Goal: Information Seeking & Learning: Learn about a topic

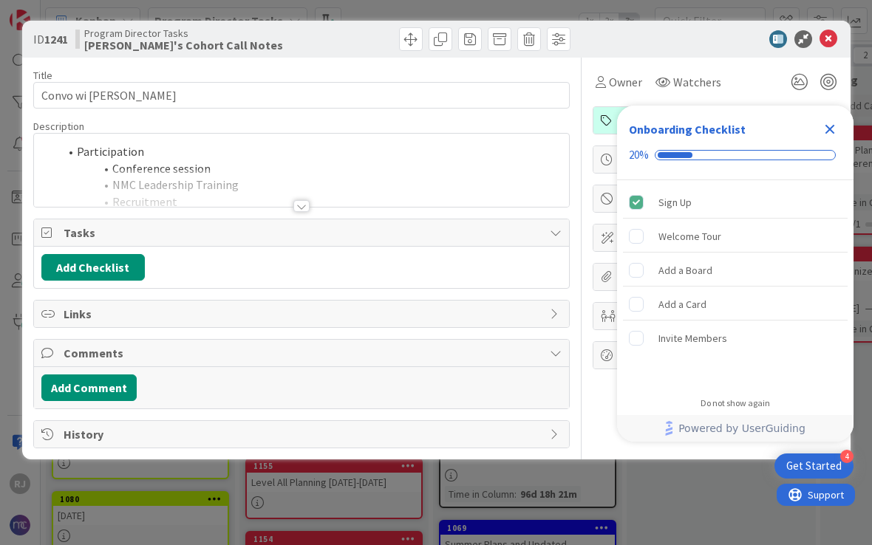
click at [833, 132] on icon "Close Checklist" at bounding box center [830, 130] width 10 height 10
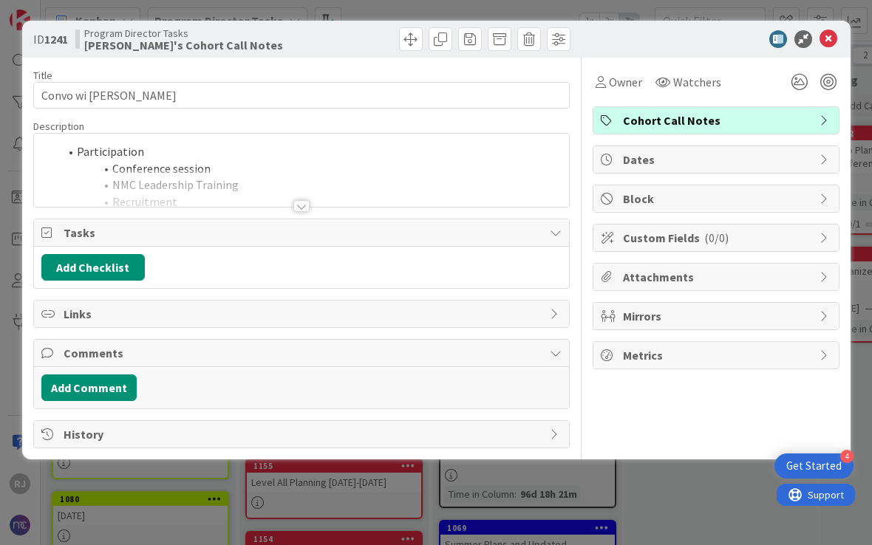
click at [835, 41] on icon at bounding box center [828, 39] width 18 height 18
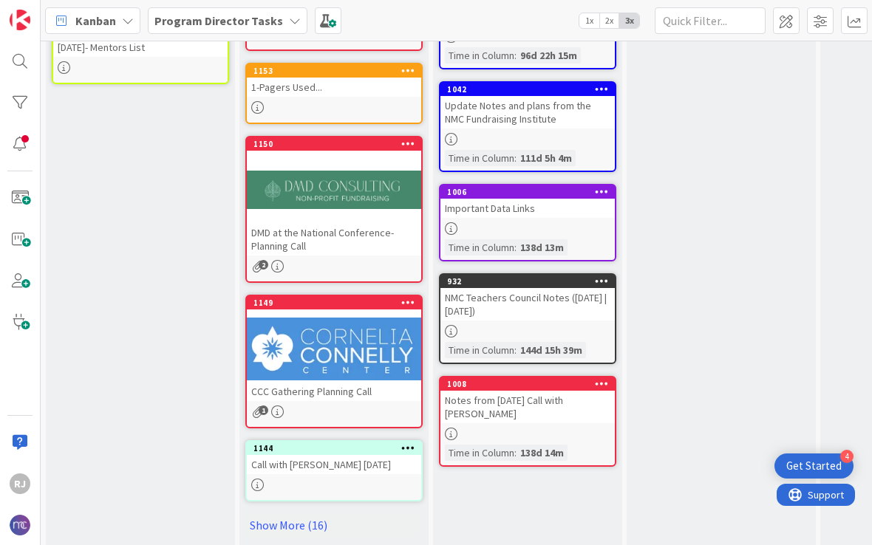
scroll to position [539, 0]
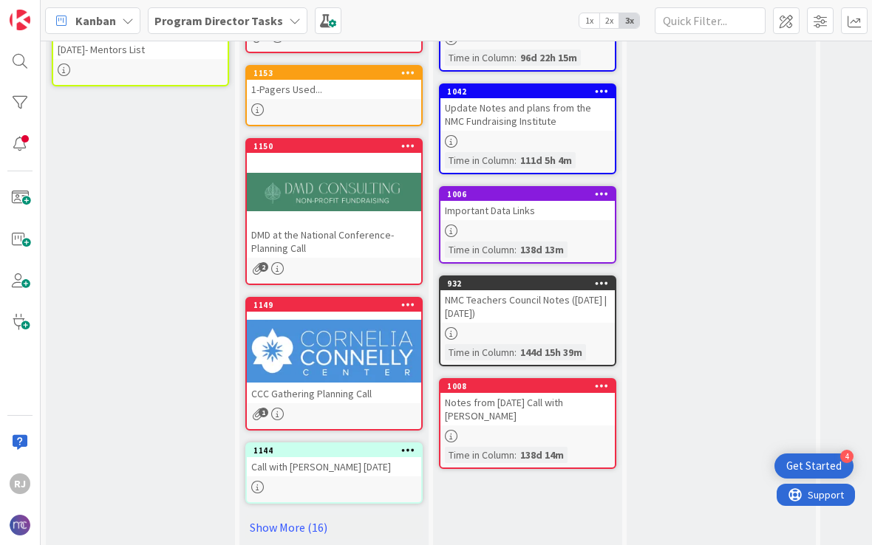
click at [357, 340] on div at bounding box center [334, 351] width 174 height 66
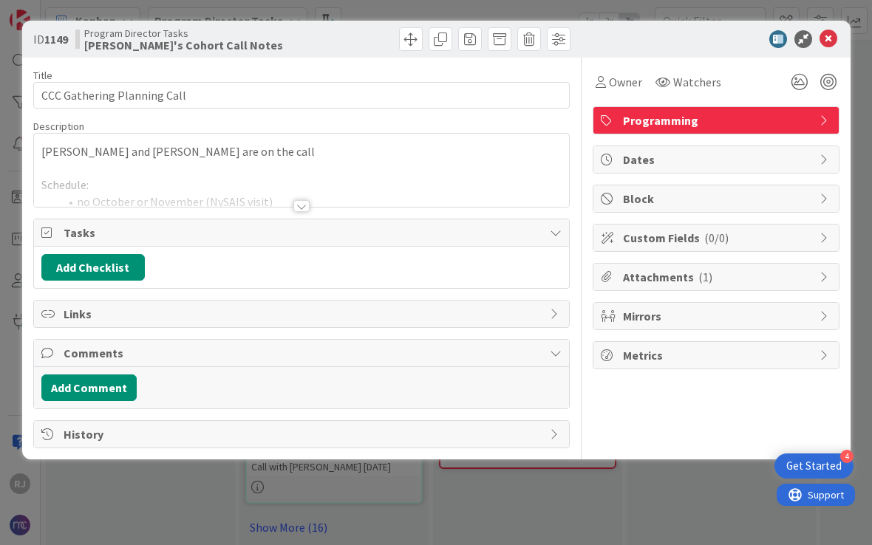
click at [295, 210] on div at bounding box center [301, 206] width 16 height 12
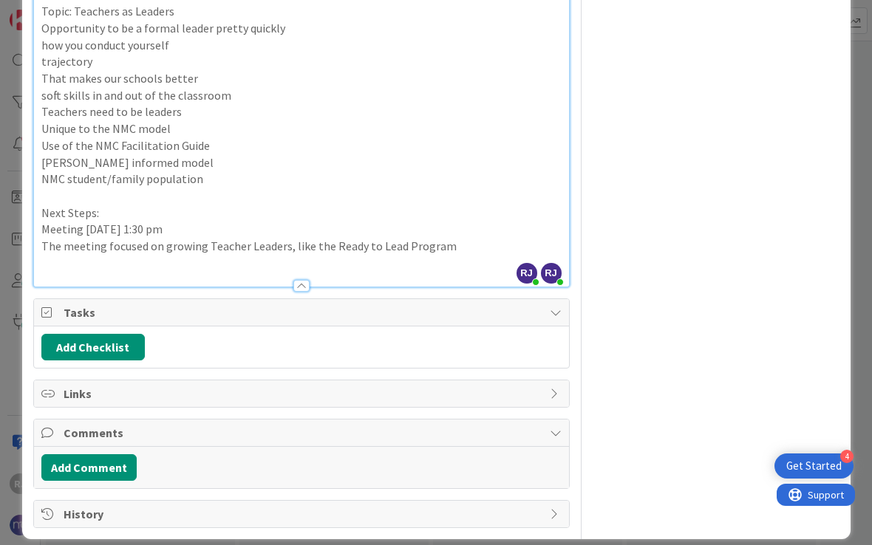
scroll to position [400, 0]
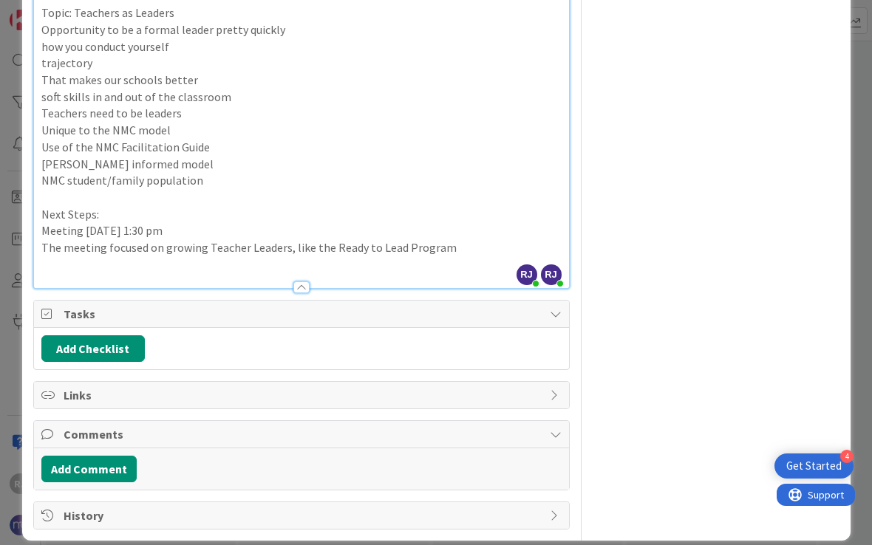
click at [123, 222] on p "Meeting [DATE] 1:30 pm" at bounding box center [301, 230] width 520 height 17
click at [124, 222] on p "Meeting [DATE] 1:30 pm" at bounding box center [301, 230] width 520 height 17
click at [297, 273] on div at bounding box center [301, 281] width 535 height 16
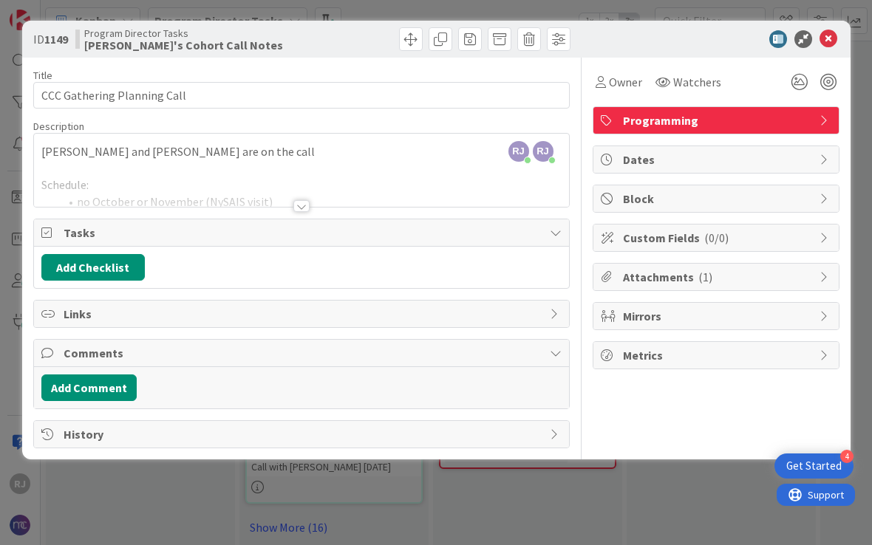
click at [296, 209] on div at bounding box center [301, 206] width 16 height 12
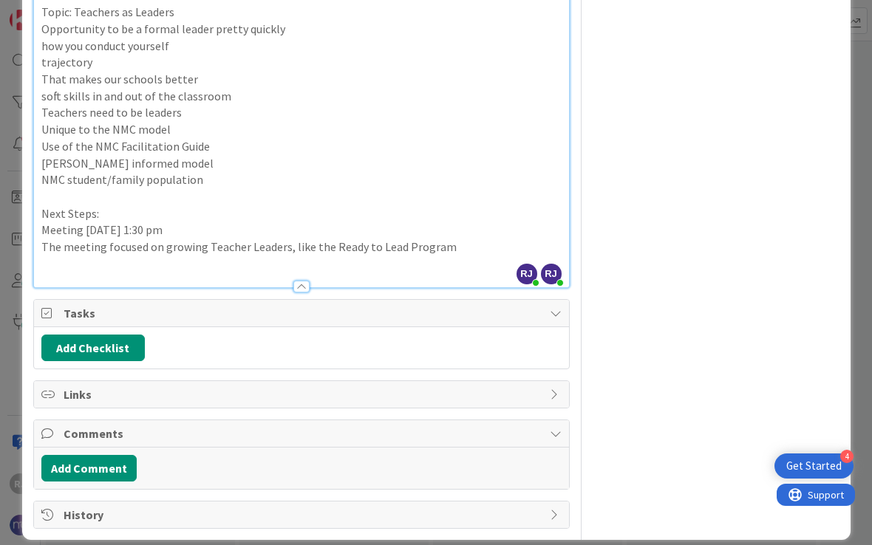
scroll to position [400, 0]
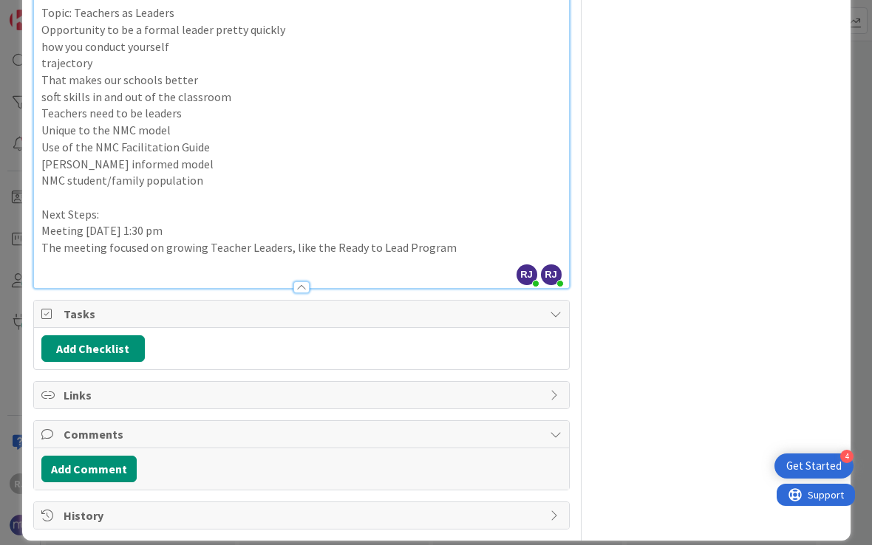
click at [476, 239] on p "The meeting focused on growing Teacher Leaders, like the Ready to Lead Program" at bounding box center [301, 247] width 520 height 17
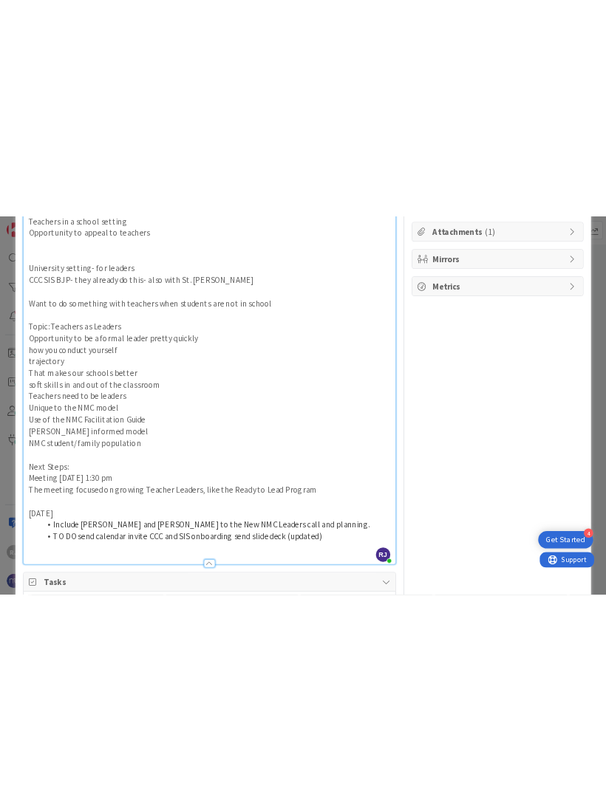
scroll to position [273, 0]
